Goal: Information Seeking & Learning: Find contact information

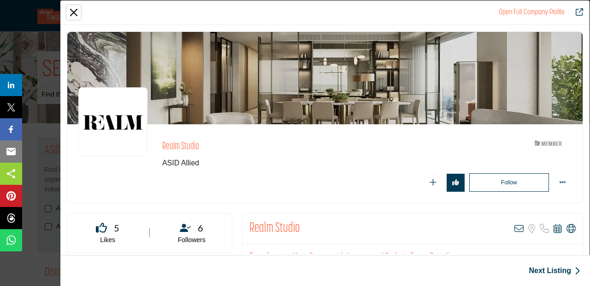
click at [74, 13] on button "Close" at bounding box center [74, 13] width 14 height 14
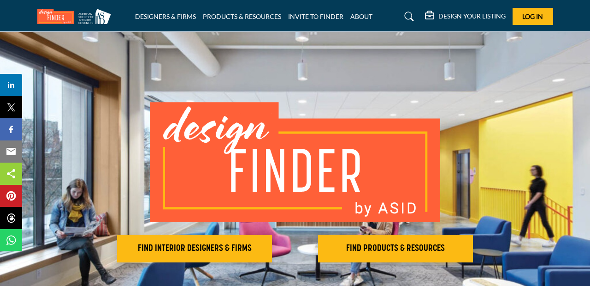
scroll to position [6, 0]
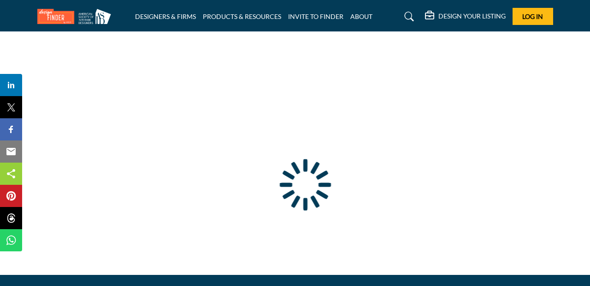
type input "**********"
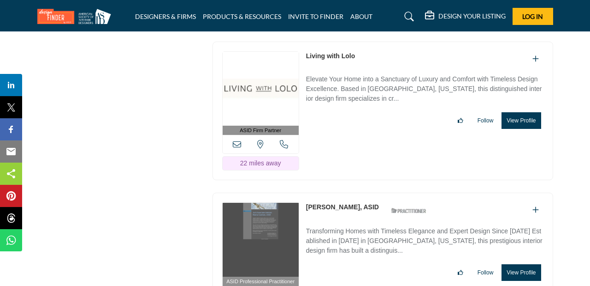
scroll to position [6175, 0]
click at [517, 112] on button "View Profile" at bounding box center [521, 120] width 39 height 17
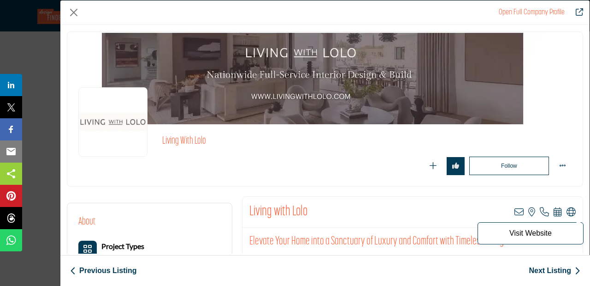
click at [572, 210] on icon "Company Data Modal" at bounding box center [571, 211] width 9 height 9
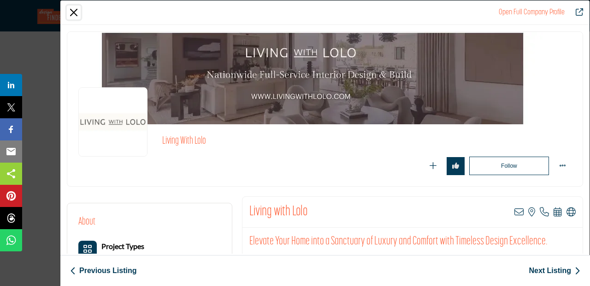
click at [72, 10] on button "Close" at bounding box center [74, 13] width 14 height 14
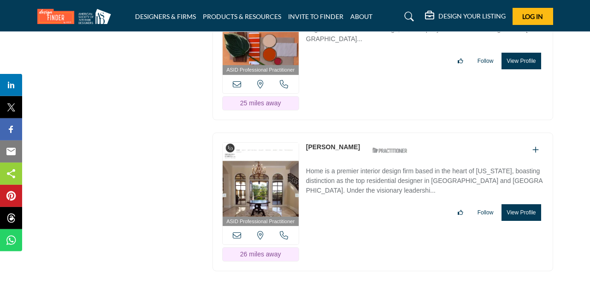
scroll to position [6692, 0]
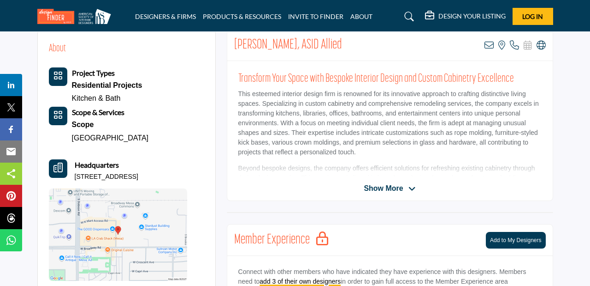
scroll to position [190, 0]
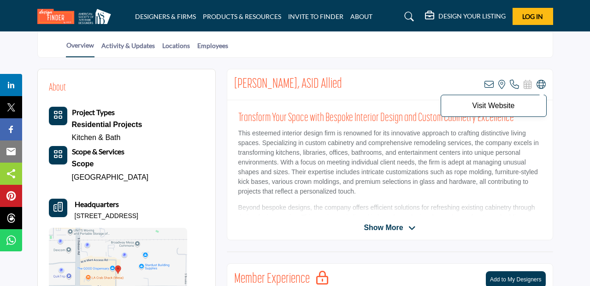
click at [540, 84] on icon at bounding box center [541, 84] width 9 height 9
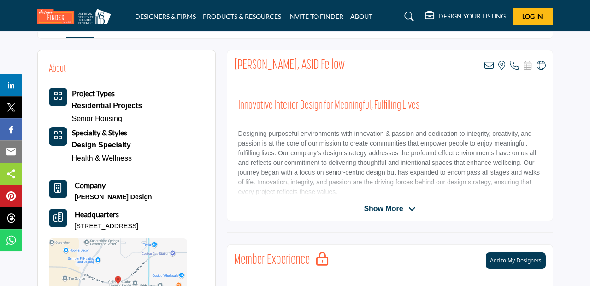
scroll to position [207, 0]
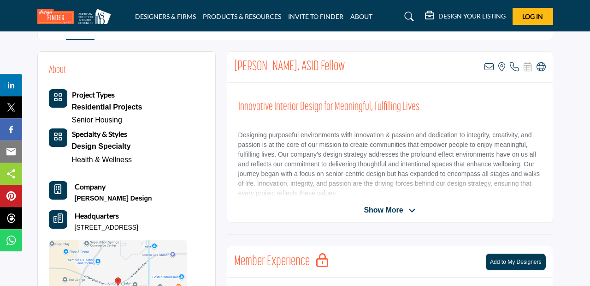
click at [546, 67] on div "Luann Holec, ASID Fellow View email address of this listing View the location o…" at bounding box center [390, 67] width 326 height 31
click at [543, 66] on icon at bounding box center [541, 66] width 9 height 9
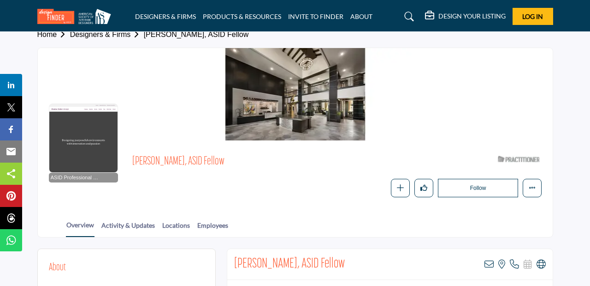
scroll to position [11, 0]
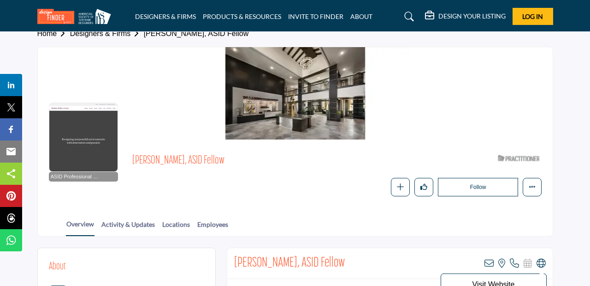
click at [544, 260] on icon at bounding box center [541, 262] width 9 height 9
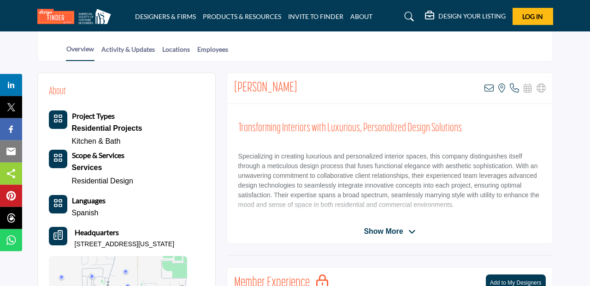
scroll to position [168, 0]
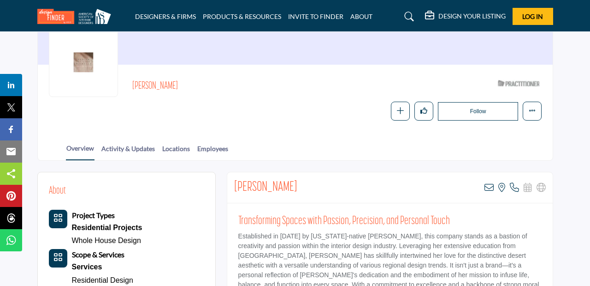
scroll to position [94, 0]
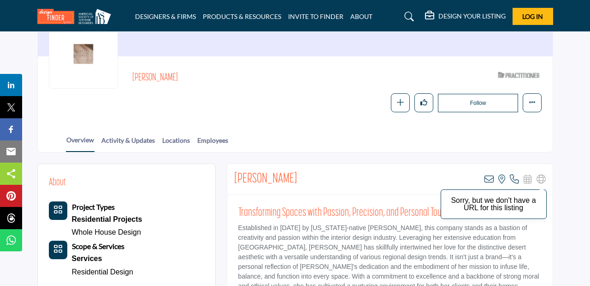
click at [542, 176] on icon at bounding box center [541, 178] width 9 height 9
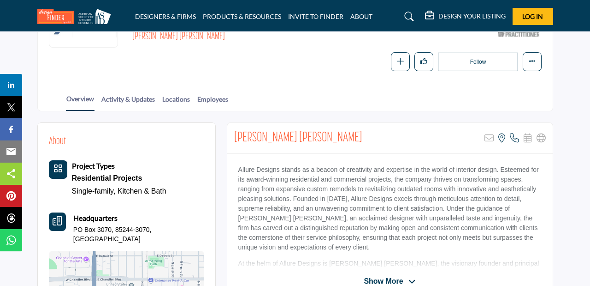
scroll to position [137, 0]
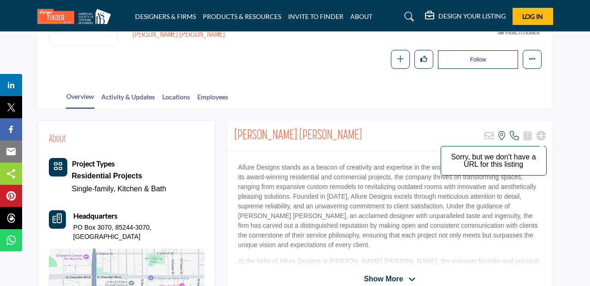
click at [544, 134] on icon at bounding box center [541, 135] width 9 height 9
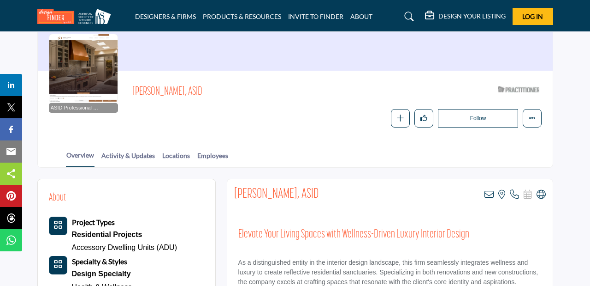
scroll to position [88, 0]
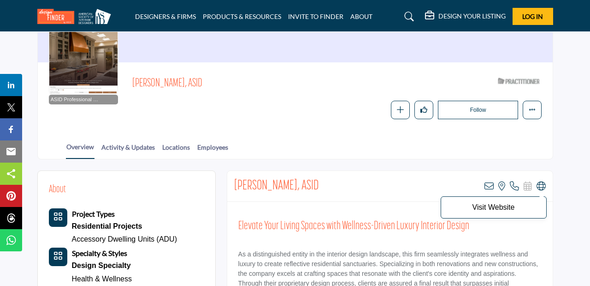
click at [541, 188] on icon at bounding box center [541, 185] width 9 height 9
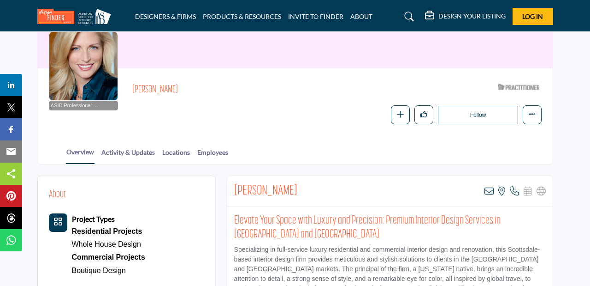
scroll to position [97, 0]
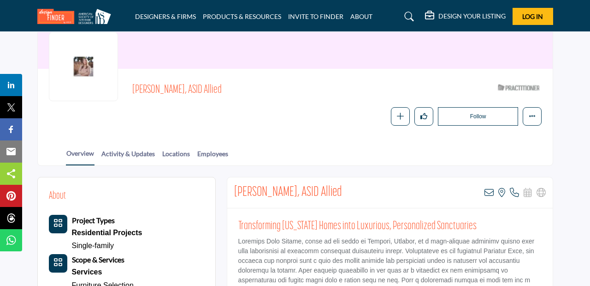
scroll to position [84, 0]
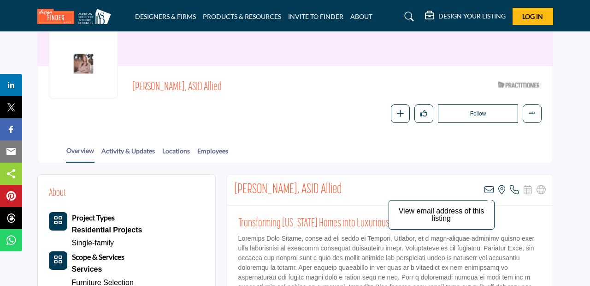
click at [491, 190] on icon at bounding box center [489, 189] width 9 height 9
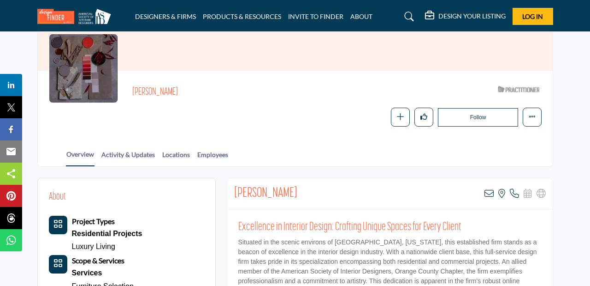
scroll to position [81, 0]
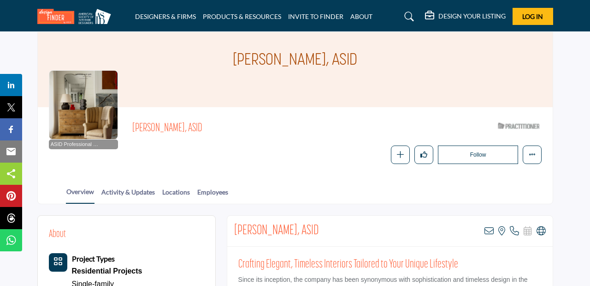
scroll to position [63, 0]
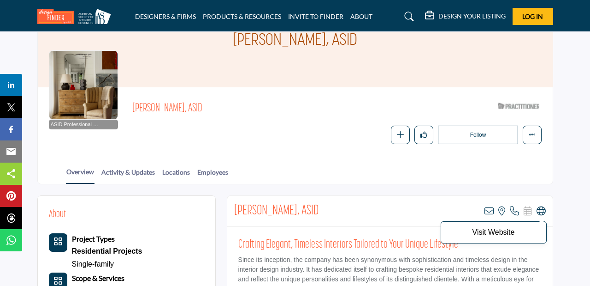
click at [539, 210] on icon at bounding box center [541, 210] width 9 height 9
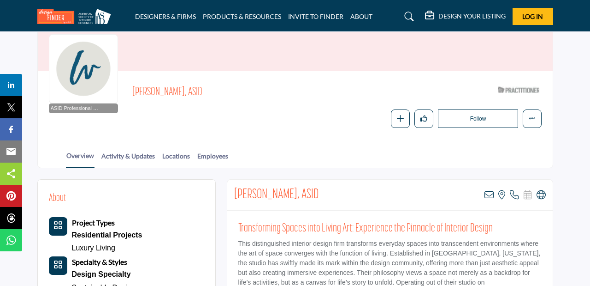
scroll to position [82, 0]
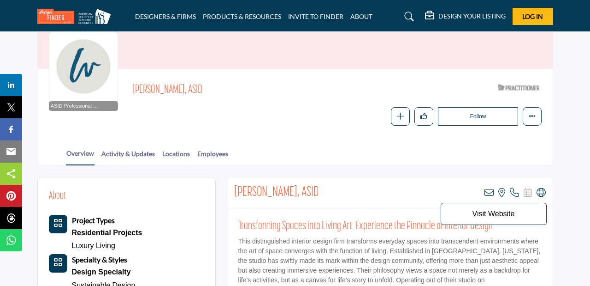
click at [543, 194] on icon at bounding box center [541, 192] width 9 height 9
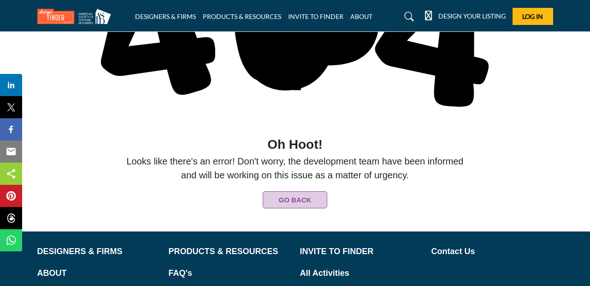
scroll to position [130, 0]
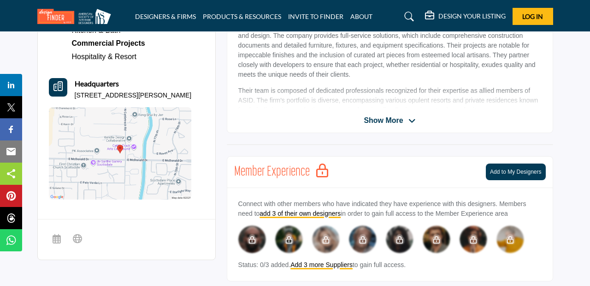
scroll to position [296, 0]
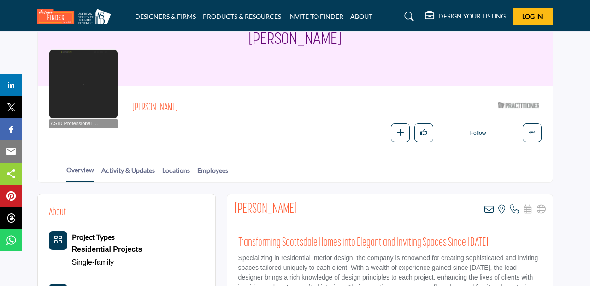
scroll to position [70, 0]
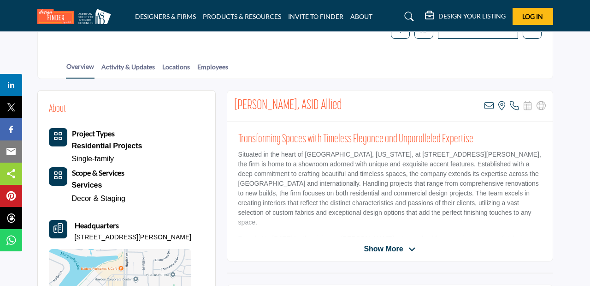
scroll to position [178, 0]
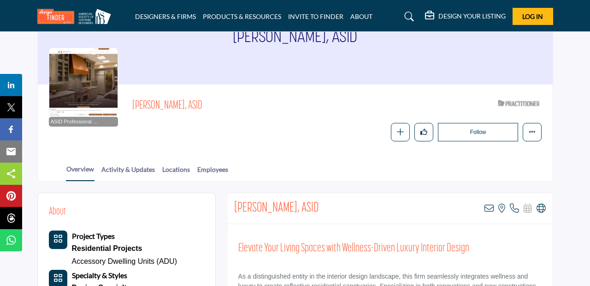
scroll to position [87, 0]
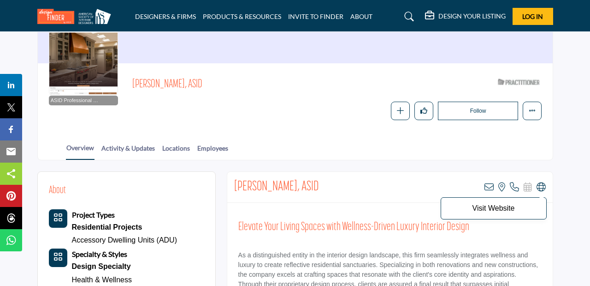
click at [540, 191] on icon at bounding box center [541, 186] width 9 height 9
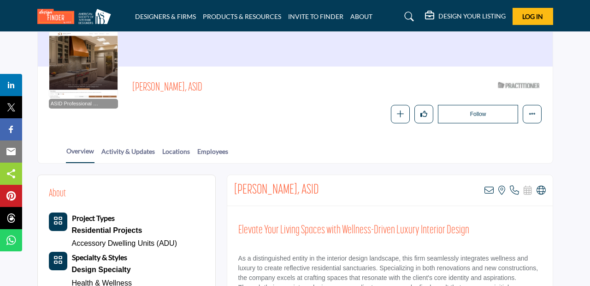
scroll to position [83, 0]
drag, startPoint x: 195, startPoint y: 89, endPoint x: 130, endPoint y: 87, distance: 65.1
click at [132, 87] on span "Tanya Shively, ASID" at bounding box center [257, 88] width 251 height 15
copy span "Tanya Shively, ASID"
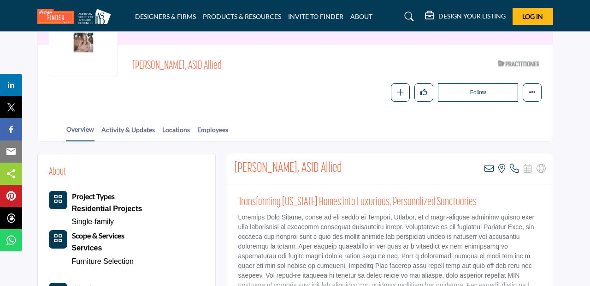
scroll to position [107, 0]
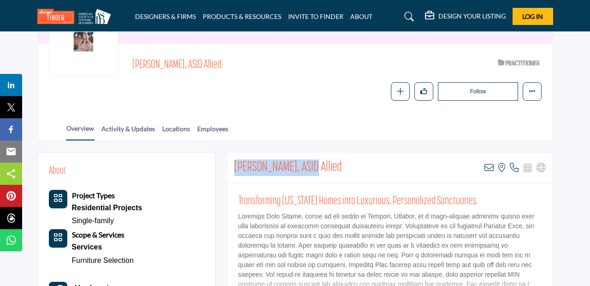
drag, startPoint x: 305, startPoint y: 169, endPoint x: 228, endPoint y: 167, distance: 77.1
click at [227, 167] on div "Victoria King, ASID Allied View email address of this listing View the location…" at bounding box center [390, 237] width 327 height 171
copy h2 "Victoria King, ASID"
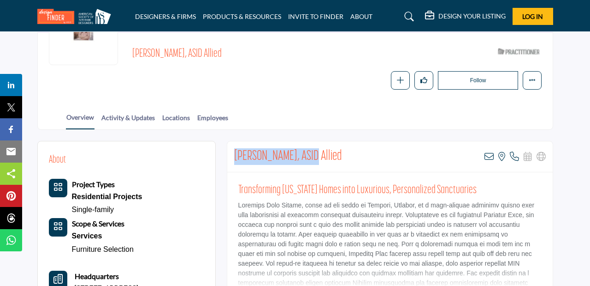
scroll to position [0, 0]
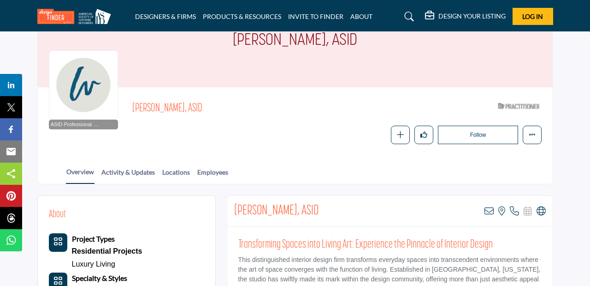
scroll to position [38, 0]
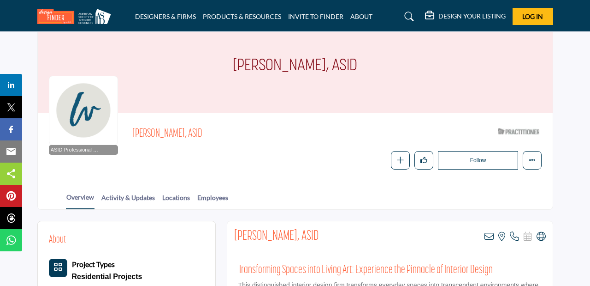
drag, startPoint x: 193, startPoint y: 133, endPoint x: 131, endPoint y: 132, distance: 61.8
click at [132, 132] on span "Maika Winter, ASID" at bounding box center [257, 133] width 251 height 15
copy span "Maika Winter, ASID"
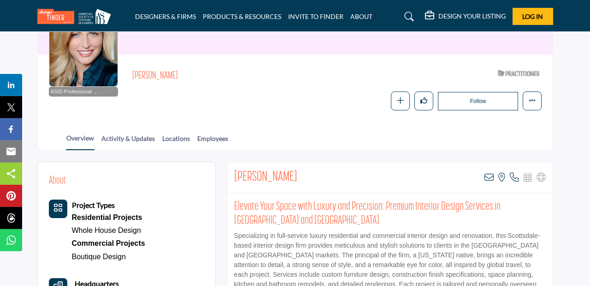
scroll to position [95, 0]
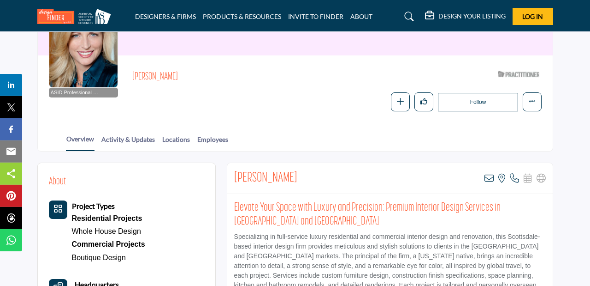
drag, startPoint x: 173, startPoint y: 78, endPoint x: 121, endPoint y: 78, distance: 51.2
click at [132, 78] on h2 "Jennifer Biffer" at bounding box center [259, 77] width 254 height 12
copy h2 "Jennifer Biffer"
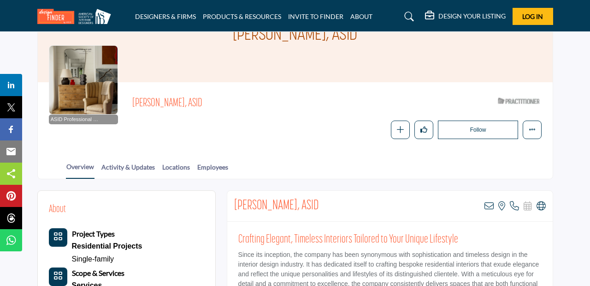
scroll to position [69, 0]
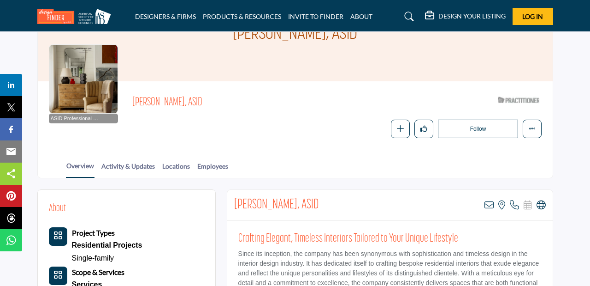
drag, startPoint x: 322, startPoint y: 208, endPoint x: 232, endPoint y: 202, distance: 90.1
click at [232, 202] on div "Jana Parker Lee, ASID View email address of this listing View the location of t…" at bounding box center [390, 205] width 326 height 31
copy h2 "Jana Parker Lee, ASID"
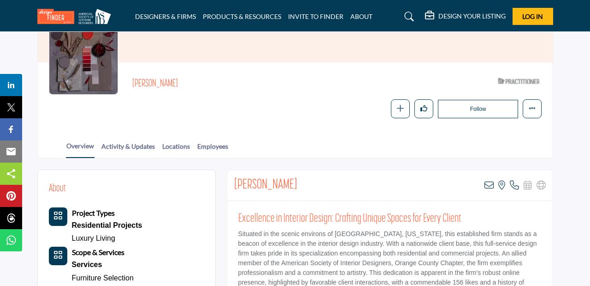
scroll to position [90, 0]
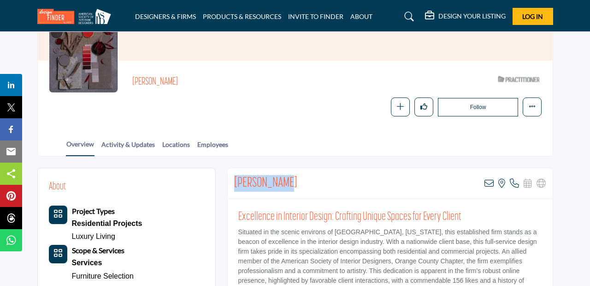
drag, startPoint x: 291, startPoint y: 181, endPoint x: 226, endPoint y: 179, distance: 65.1
copy h2 "Pamela Green"
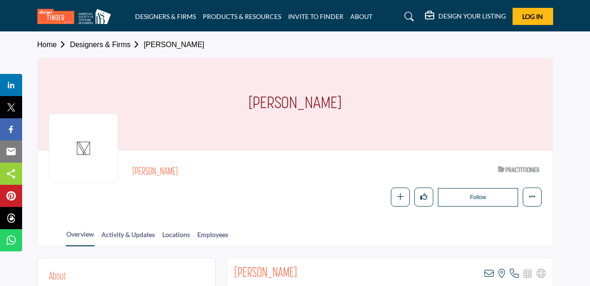
drag, startPoint x: 344, startPoint y: 107, endPoint x: 248, endPoint y: 108, distance: 95.5
click at [248, 108] on div "Mandy Sherman" at bounding box center [295, 104] width 515 height 92
copy h1 "Mandy Sherman"
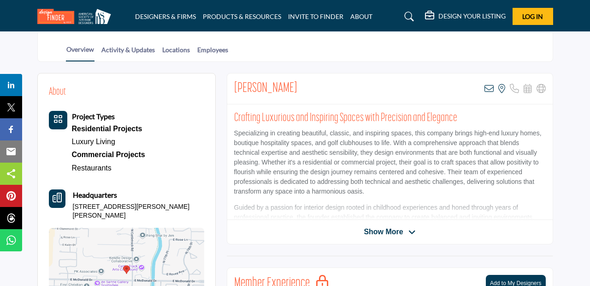
scroll to position [184, 0]
drag, startPoint x: 296, startPoint y: 87, endPoint x: 222, endPoint y: 84, distance: 73.9
copy h2 "Elizabeth Hamill"
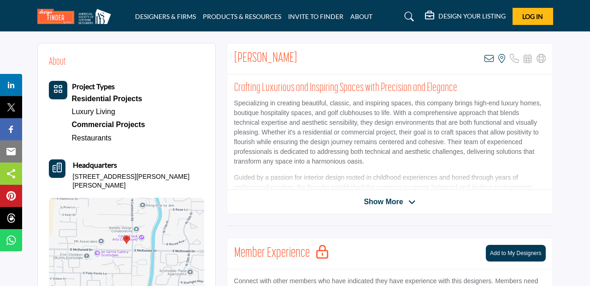
scroll to position [216, 0]
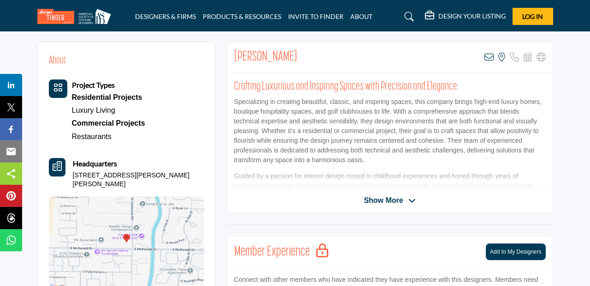
click at [372, 198] on span "Show More" at bounding box center [383, 200] width 39 height 11
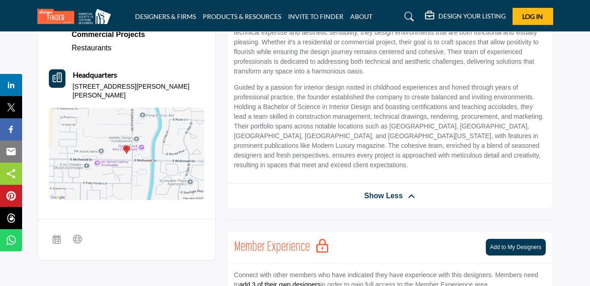
scroll to position [322, 0]
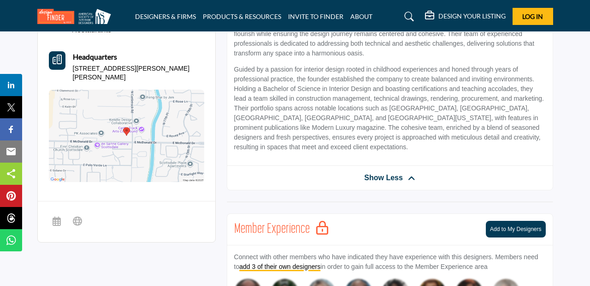
click at [378, 182] on span "Show Less" at bounding box center [383, 177] width 39 height 11
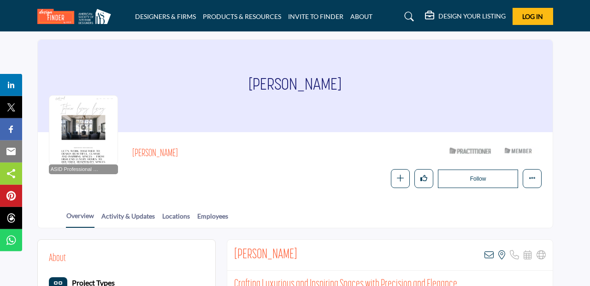
scroll to position [0, 0]
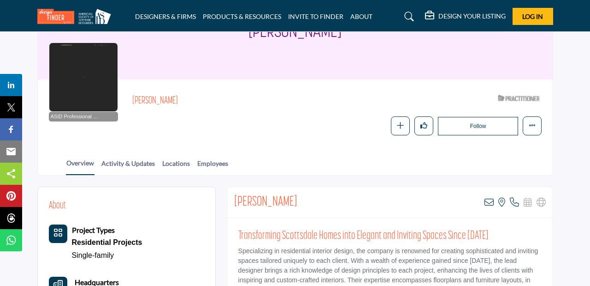
scroll to position [72, 0]
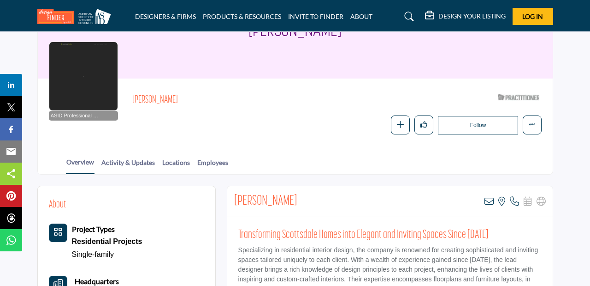
drag, startPoint x: 310, startPoint y: 201, endPoint x: 232, endPoint y: 191, distance: 79.0
click at [232, 191] on div "Deborah Samartzis View email address of this listing View the location of this …" at bounding box center [390, 201] width 326 height 31
copy h2 "Deborah Samartzis"
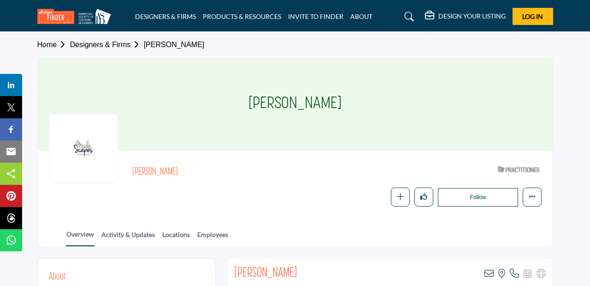
drag, startPoint x: 175, startPoint y: 170, endPoint x: 132, endPoint y: 170, distance: 42.9
click at [132, 170] on h2 "Adrienne Hart" at bounding box center [259, 172] width 254 height 12
copy h2 "Adrienne Hart"
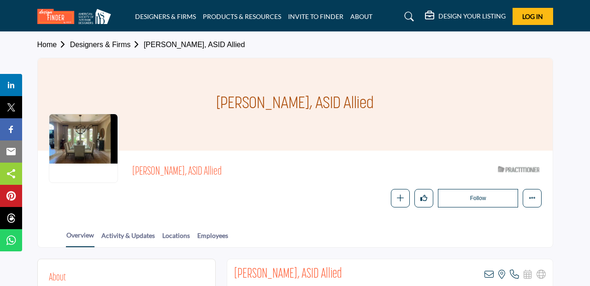
drag, startPoint x: 203, startPoint y: 169, endPoint x: 130, endPoint y: 171, distance: 73.8
click at [132, 171] on span "Thomas Reimers, ASID Allied" at bounding box center [257, 171] width 251 height 15
copy span "Thomas Reimers, ASID"
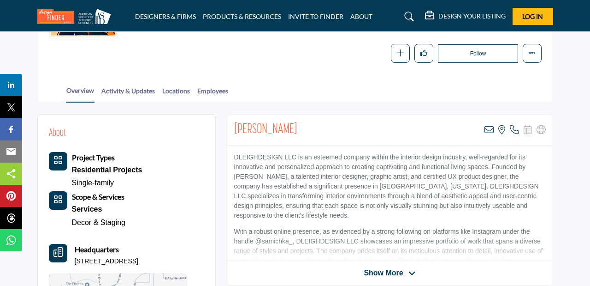
scroll to position [143, 0]
drag, startPoint x: 277, startPoint y: 127, endPoint x: 226, endPoint y: 127, distance: 50.7
copy h2 "Amy Cohn"
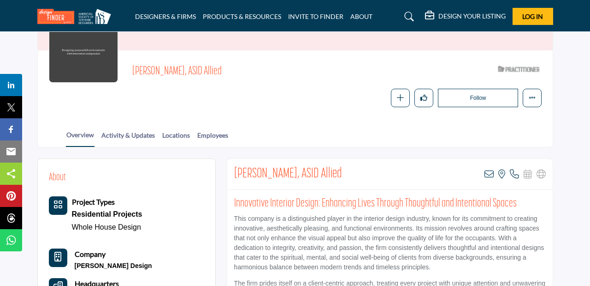
scroll to position [18, 0]
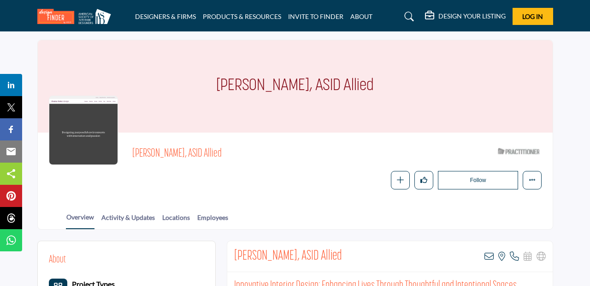
drag, startPoint x: 192, startPoint y: 150, endPoint x: 134, endPoint y: 144, distance: 58.4
click at [134, 146] on span "[PERSON_NAME], ASID Allied" at bounding box center [257, 153] width 251 height 15
copy span "Cherie Young, ASID"
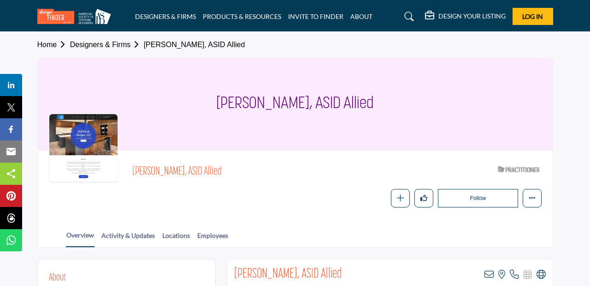
drag, startPoint x: 211, startPoint y: 170, endPoint x: 130, endPoint y: 169, distance: 81.2
click at [132, 169] on span "Kristien Stevenson, ASID Allied" at bounding box center [257, 171] width 251 height 15
copy span "Kristien Stevenson, ASID"
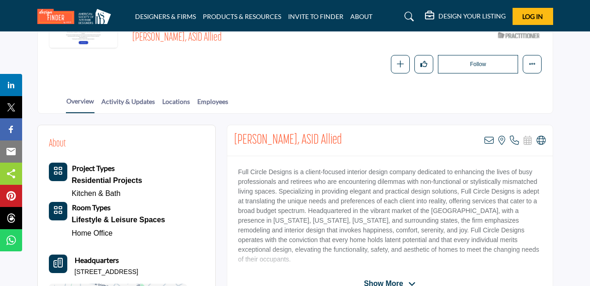
scroll to position [135, 0]
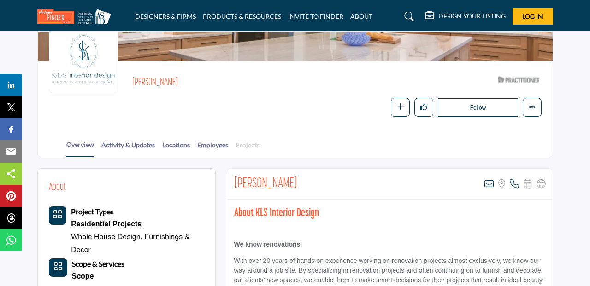
scroll to position [92, 0]
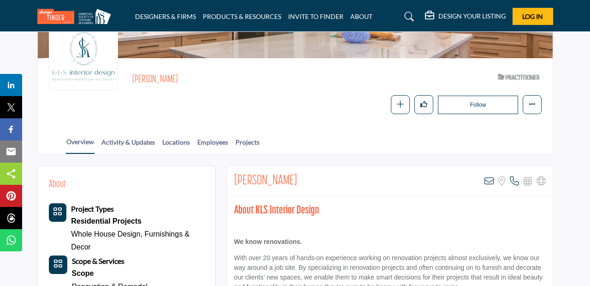
drag, startPoint x: 304, startPoint y: 179, endPoint x: 228, endPoint y: 174, distance: 75.4
click at [228, 174] on div "Kimberly Schapiro View email address of this listing Sorry, but we don't have a…" at bounding box center [390, 181] width 326 height 31
copy h2 "Kimberly Schapiro"
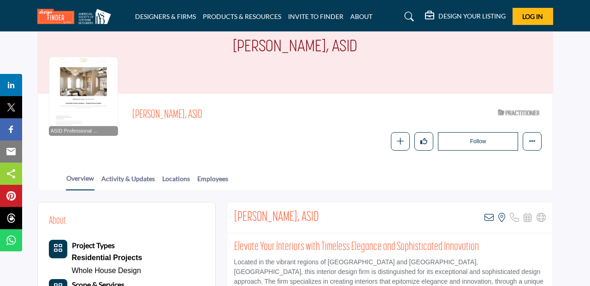
scroll to position [51, 0]
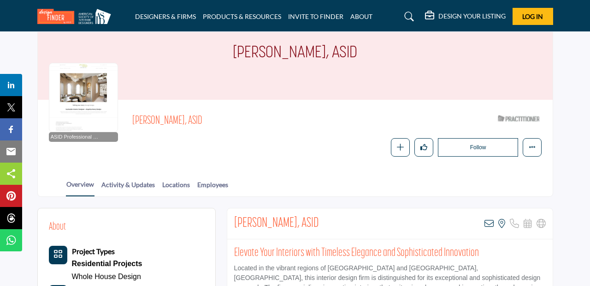
drag, startPoint x: 203, startPoint y: 119, endPoint x: 131, endPoint y: 121, distance: 72.5
click at [132, 121] on span "Angelica Henry, ASID" at bounding box center [257, 120] width 251 height 15
copy span "Angelica Henry, ASID"
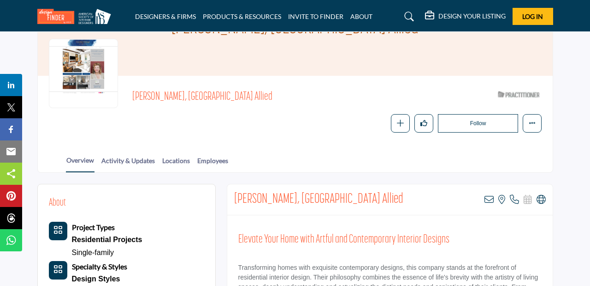
scroll to position [76, 0]
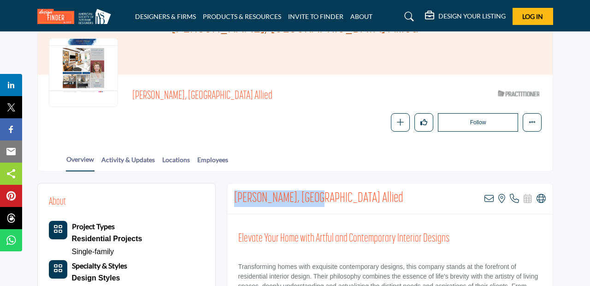
drag, startPoint x: 309, startPoint y: 200, endPoint x: 221, endPoint y: 195, distance: 87.8
copy h2 "Valory Covello, ASID"
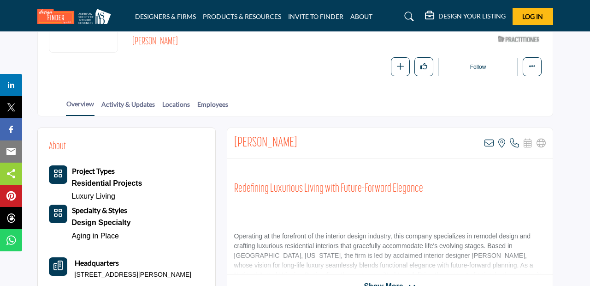
scroll to position [131, 0]
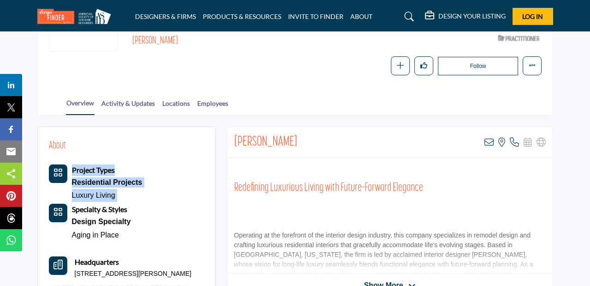
drag, startPoint x: 286, startPoint y: 140, endPoint x: 222, endPoint y: 139, distance: 63.2
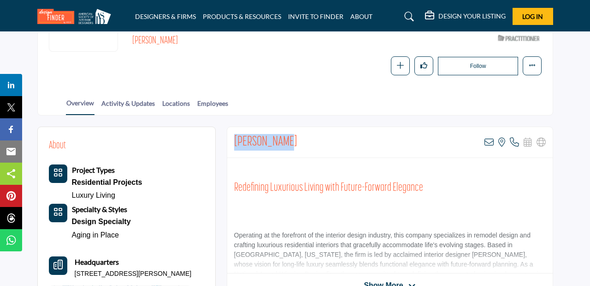
click at [277, 144] on h2 "Bonnie Lewis" at bounding box center [265, 142] width 63 height 17
drag, startPoint x: 285, startPoint y: 142, endPoint x: 227, endPoint y: 142, distance: 57.7
copy h2 "Bonnie Lewis"
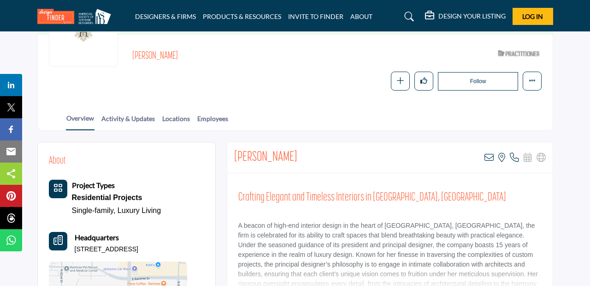
scroll to position [116, 0]
drag, startPoint x: 293, startPoint y: 151, endPoint x: 231, endPoint y: 147, distance: 62.9
click at [231, 147] on div "Lissa Hickman View email address of this listing View the location of this list…" at bounding box center [390, 157] width 326 height 31
copy h2 "Lissa Hickman"
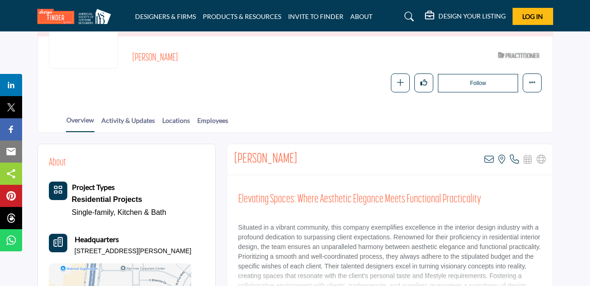
scroll to position [118, 0]
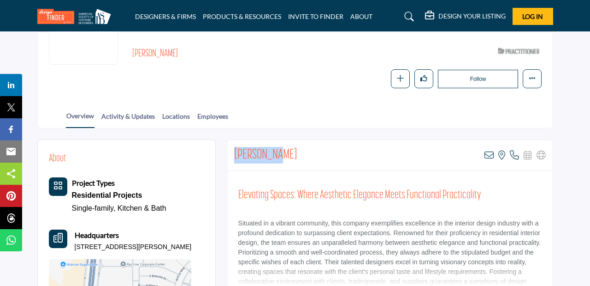
drag, startPoint x: 282, startPoint y: 154, endPoint x: 228, endPoint y: 151, distance: 54.0
click at [227, 151] on div "[PERSON_NAME] View email address of this listing View the location of this list…" at bounding box center [390, 155] width 326 height 31
copy h2 "Mary Marsh"
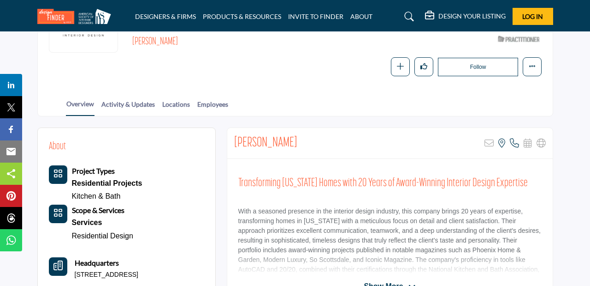
scroll to position [131, 0]
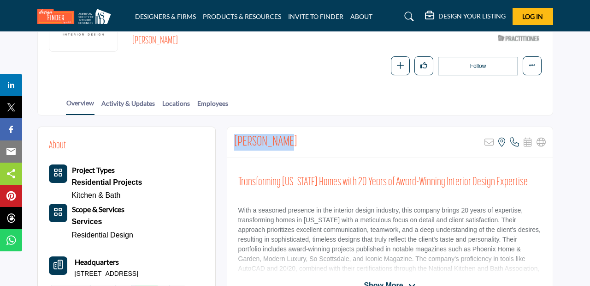
drag, startPoint x: 290, startPoint y: 141, endPoint x: 225, endPoint y: 141, distance: 65.5
copy h2 "Jeni Robison"
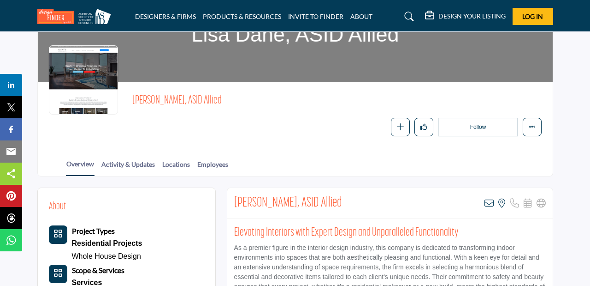
scroll to position [69, 0]
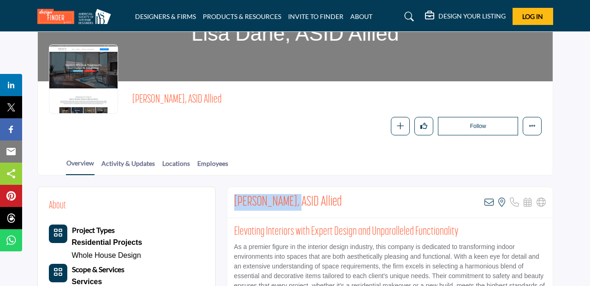
drag, startPoint x: 292, startPoint y: 201, endPoint x: 234, endPoint y: 188, distance: 59.1
click at [234, 188] on div "Lisa Dane, ASID Allied View email address of this listing View the location of …" at bounding box center [390, 202] width 326 height 31
copy h2 "Lisa Dane, ASID"
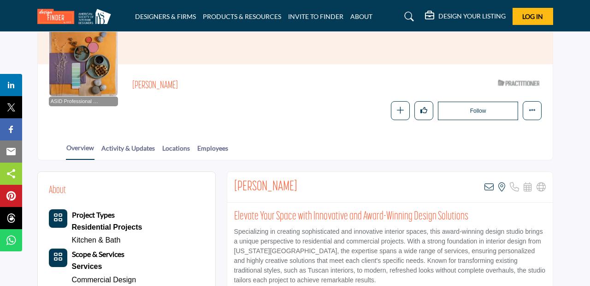
scroll to position [90, 0]
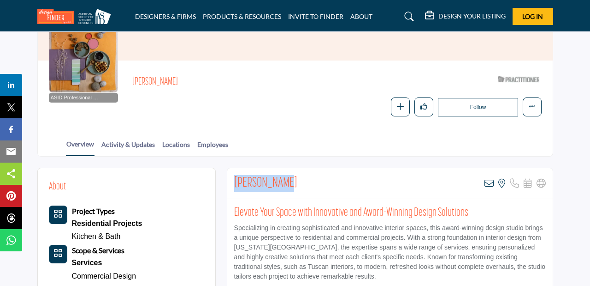
drag, startPoint x: 291, startPoint y: 179, endPoint x: 232, endPoint y: 180, distance: 59.5
click at [231, 180] on div "Lynda Martin View email address of this listing View the location of this listi…" at bounding box center [390, 183] width 326 height 31
copy h2 "Lynda Martin"
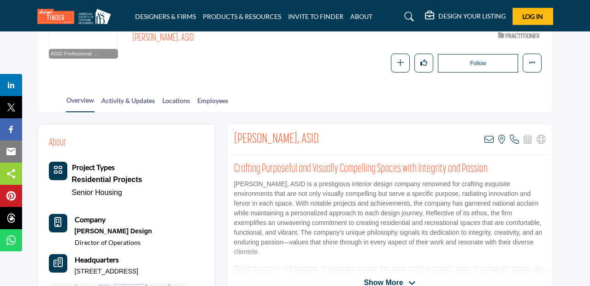
scroll to position [151, 0]
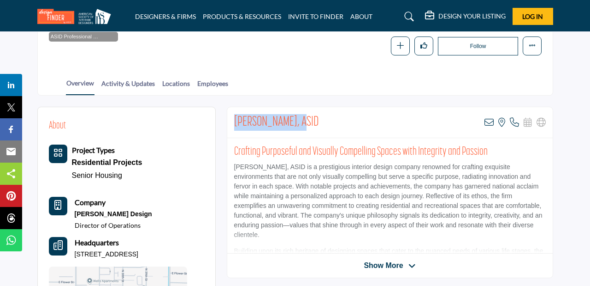
drag, startPoint x: 298, startPoint y: 120, endPoint x: 233, endPoint y: 118, distance: 65.5
click at [232, 117] on div "Laura Pask, ASID View email address of this listing View the location of this l…" at bounding box center [390, 122] width 326 height 31
copy h2 "Laura Pask, ASID"
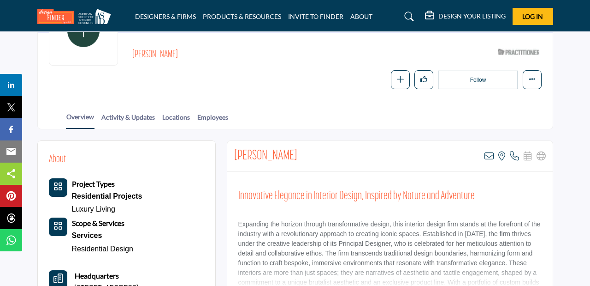
scroll to position [116, 0]
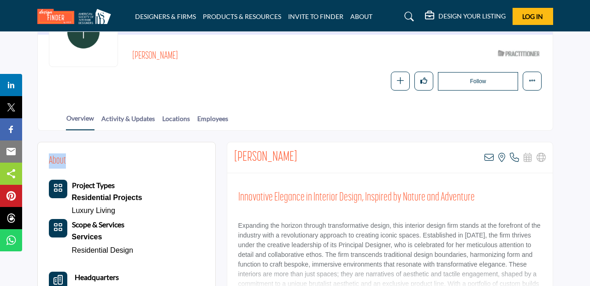
drag, startPoint x: 288, startPoint y: 157, endPoint x: 221, endPoint y: 152, distance: 67.1
copy div "About"
click at [269, 151] on h2 "Kaitlyn Wolfe" at bounding box center [265, 157] width 63 height 17
click at [287, 161] on div "Kaitlyn Wolfe View email address of this listing View the location of this list…" at bounding box center [390, 157] width 326 height 31
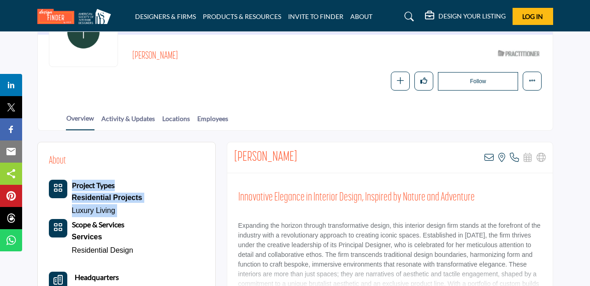
drag, startPoint x: 286, startPoint y: 155, endPoint x: 218, endPoint y: 154, distance: 68.7
click at [269, 152] on h2 "Kaitlyn Wolfe" at bounding box center [265, 157] width 63 height 17
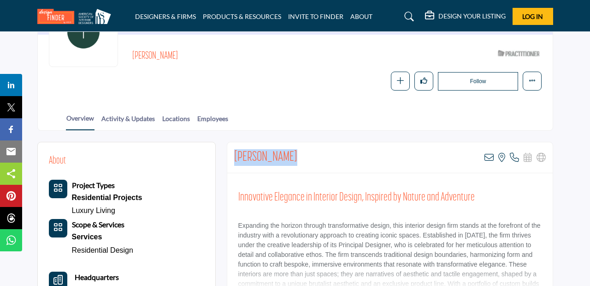
drag, startPoint x: 284, startPoint y: 153, endPoint x: 235, endPoint y: 152, distance: 48.9
click at [235, 152] on div "Kaitlyn Wolfe View email address of this listing View the location of this list…" at bounding box center [390, 157] width 326 height 31
copy h2 "Kaitlyn Wolfe"
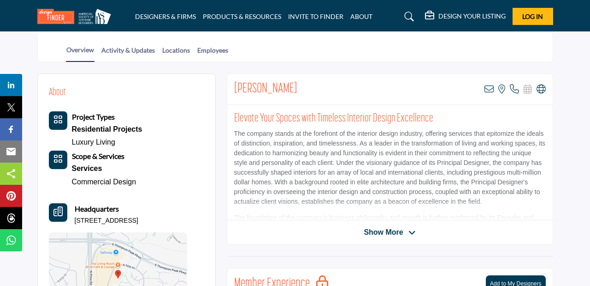
scroll to position [171, 0]
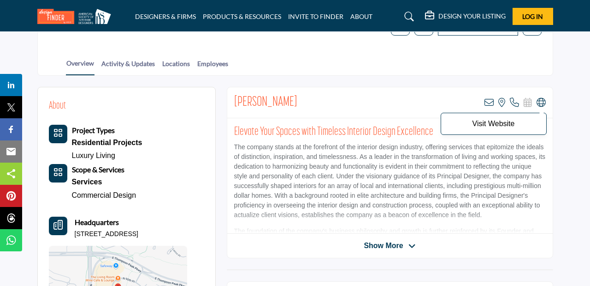
click at [540, 103] on icon at bounding box center [541, 102] width 9 height 9
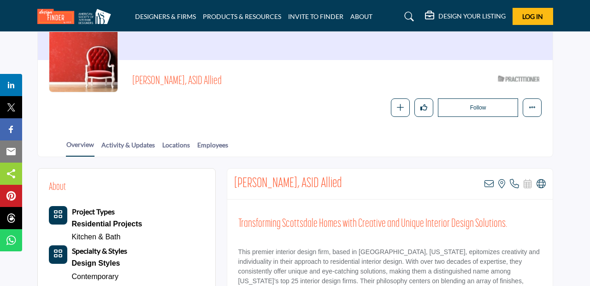
scroll to position [96, 0]
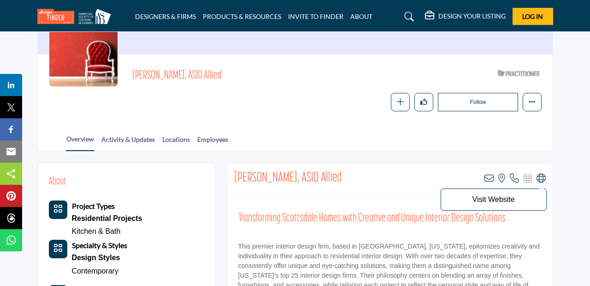
click at [542, 179] on icon at bounding box center [541, 177] width 9 height 9
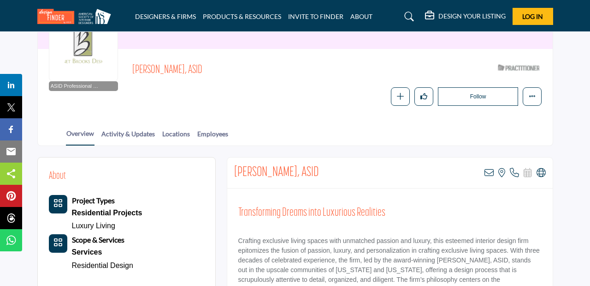
scroll to position [112, 0]
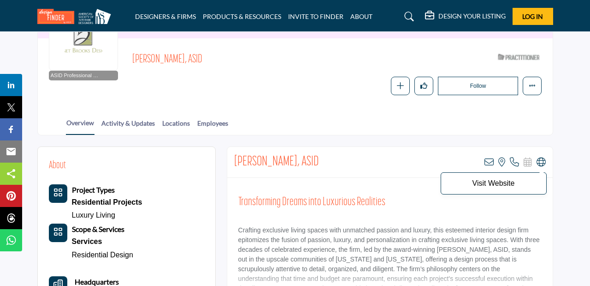
click at [542, 161] on icon at bounding box center [541, 161] width 9 height 9
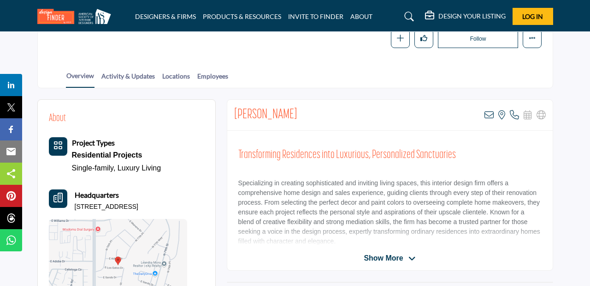
scroll to position [172, 0]
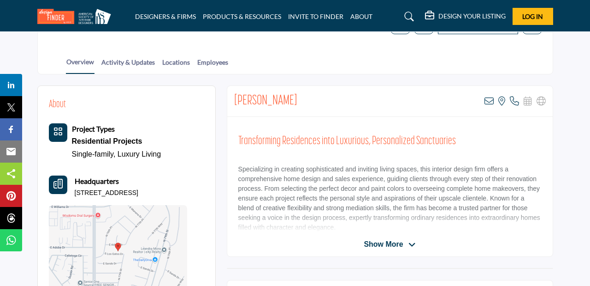
drag, startPoint x: 302, startPoint y: 99, endPoint x: 232, endPoint y: 99, distance: 70.6
click at [232, 99] on div "Tamara Johnson View email address of this listing View the location of this lis…" at bounding box center [390, 101] width 326 height 31
copy h2 "Tamara Johnson"
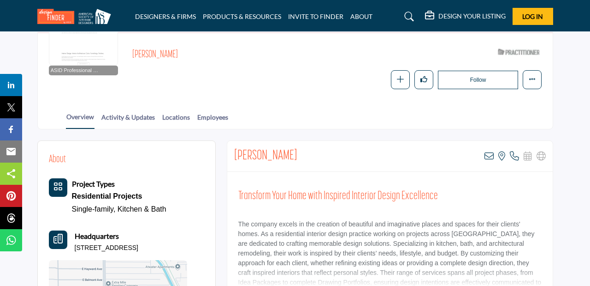
scroll to position [120, 0]
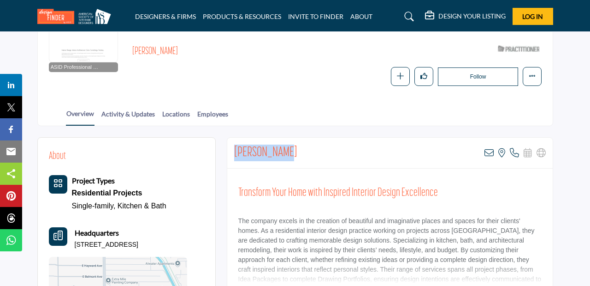
drag, startPoint x: 291, startPoint y: 152, endPoint x: 235, endPoint y: 148, distance: 55.5
click at [235, 148] on div "Debra Warner View email address of this listing View the location of this listi…" at bounding box center [390, 152] width 326 height 31
copy h2 "Debra Warner"
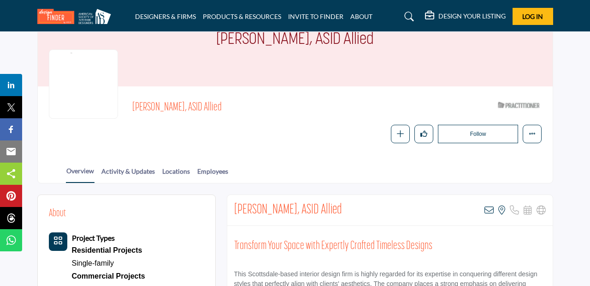
scroll to position [66, 0]
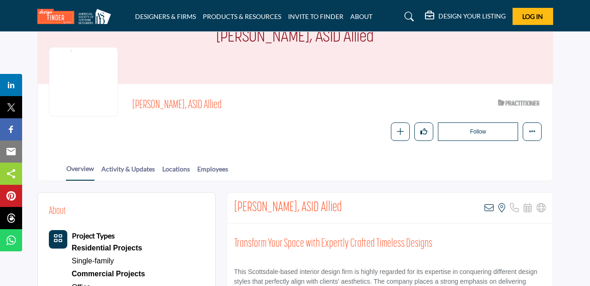
drag, startPoint x: 336, startPoint y: 204, endPoint x: 225, endPoint y: 205, distance: 111.2
copy h2 "Jennifer Beget, ASID Allied"
click at [309, 207] on h2 "Jennifer Beget, ASID Allied" at bounding box center [288, 207] width 108 height 17
drag, startPoint x: 311, startPoint y: 206, endPoint x: 234, endPoint y: 204, distance: 77.5
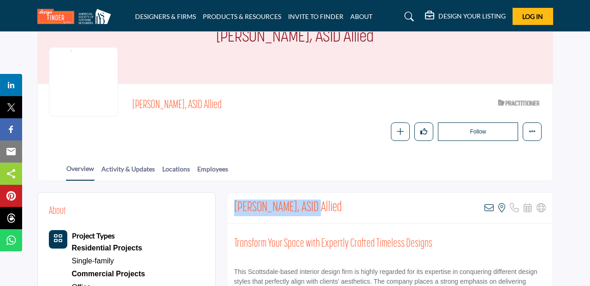
click at [234, 204] on div "Jennifer Beget, ASID Allied View email address of this listing View the locatio…" at bounding box center [390, 207] width 326 height 31
copy h2 "Jennifer Beget, ASID"
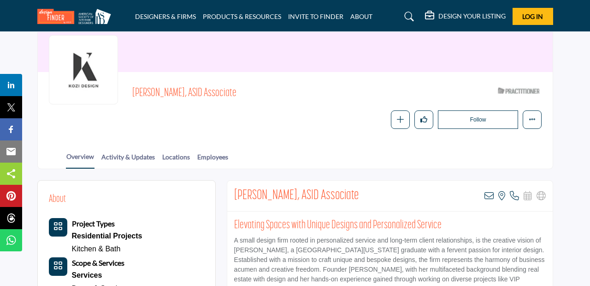
scroll to position [79, 0]
drag, startPoint x: 304, startPoint y: 194, endPoint x: 227, endPoint y: 191, distance: 77.1
copy h2 "[PERSON_NAME], ASID"
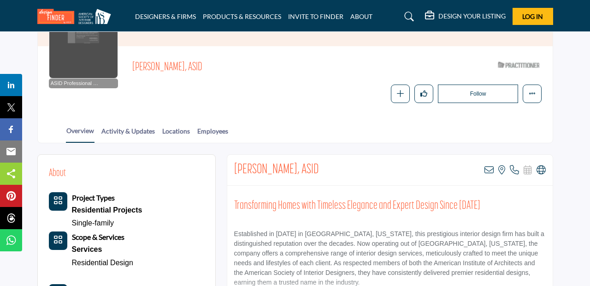
scroll to position [102, 0]
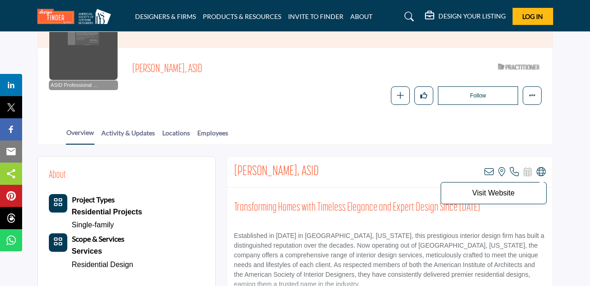
click at [542, 171] on icon at bounding box center [541, 171] width 9 height 9
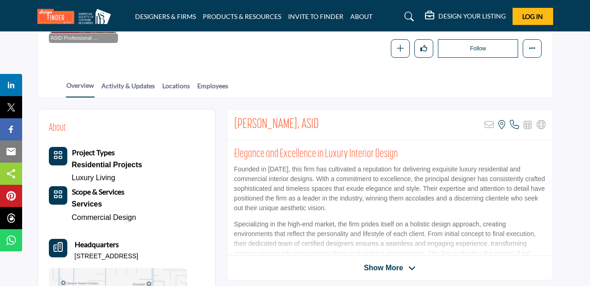
scroll to position [152, 0]
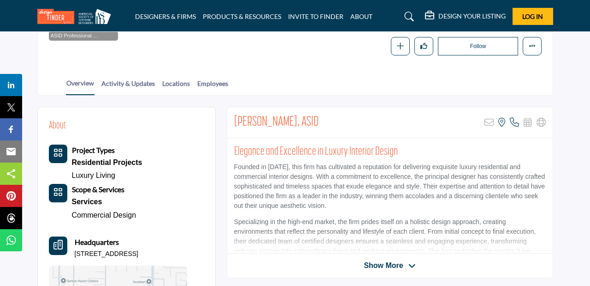
drag, startPoint x: 316, startPoint y: 122, endPoint x: 232, endPoint y: 120, distance: 84.0
click at [232, 120] on div "[PERSON_NAME], ASID Sorry, but this listing is on a subscription plan which doe…" at bounding box center [390, 122] width 326 height 31
copy h2 "[PERSON_NAME], ASID"
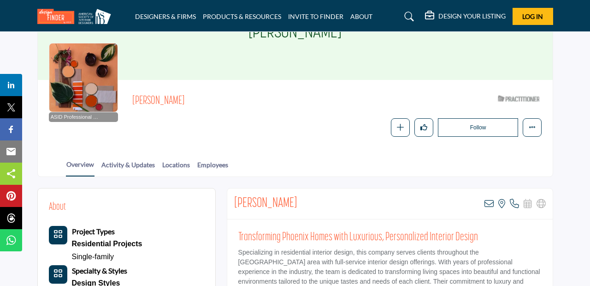
scroll to position [99, 0]
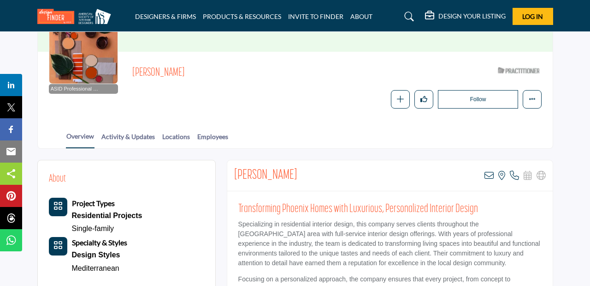
drag, startPoint x: 308, startPoint y: 173, endPoint x: 231, endPoint y: 170, distance: 77.1
click at [231, 170] on div "[PERSON_NAME] View email address of this listing View the location of this list…" at bounding box center [390, 175] width 326 height 31
copy h2 "[PERSON_NAME]"
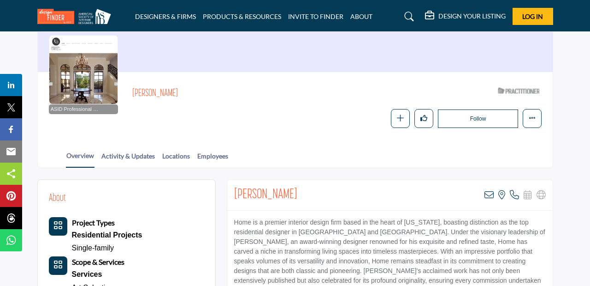
scroll to position [72, 0]
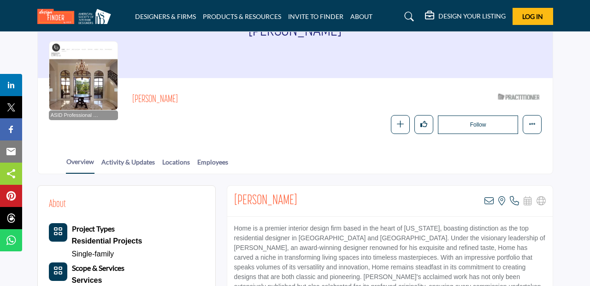
drag, startPoint x: 177, startPoint y: 100, endPoint x: 126, endPoint y: 95, distance: 50.5
click at [132, 95] on h2 "[PERSON_NAME]" at bounding box center [259, 100] width 254 height 12
copy h2 "[PERSON_NAME]"
